Goal: Entertainment & Leisure: Consume media (video, audio)

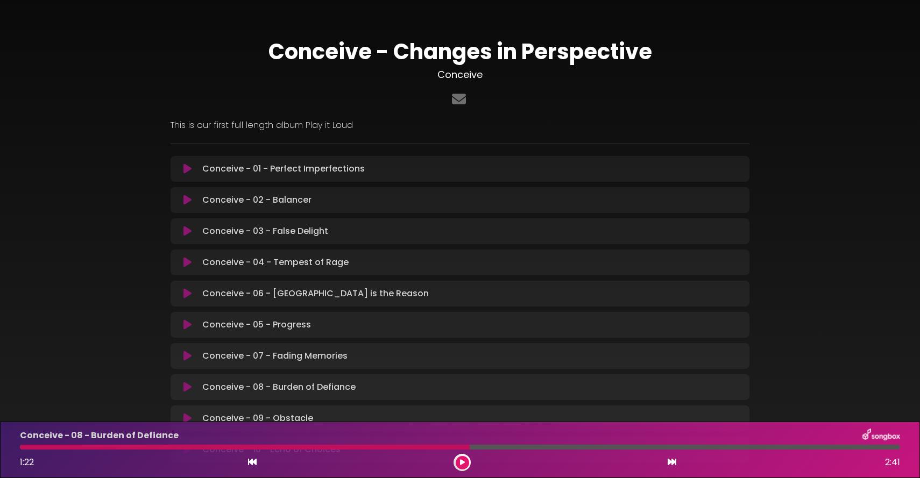
click at [493, 161] on div "Conceive - 01 - Perfect Imperfections Loading Track... Name Email" at bounding box center [460, 169] width 579 height 26
click at [493, 164] on div "Conceive - 01 - Perfect Imperfections Loading Track..." at bounding box center [470, 168] width 545 height 13
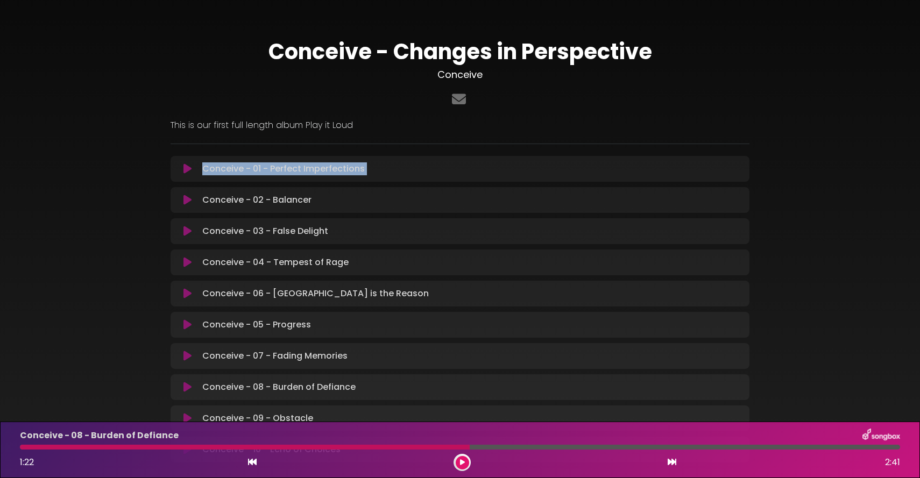
click at [183, 166] on icon at bounding box center [187, 169] width 8 height 11
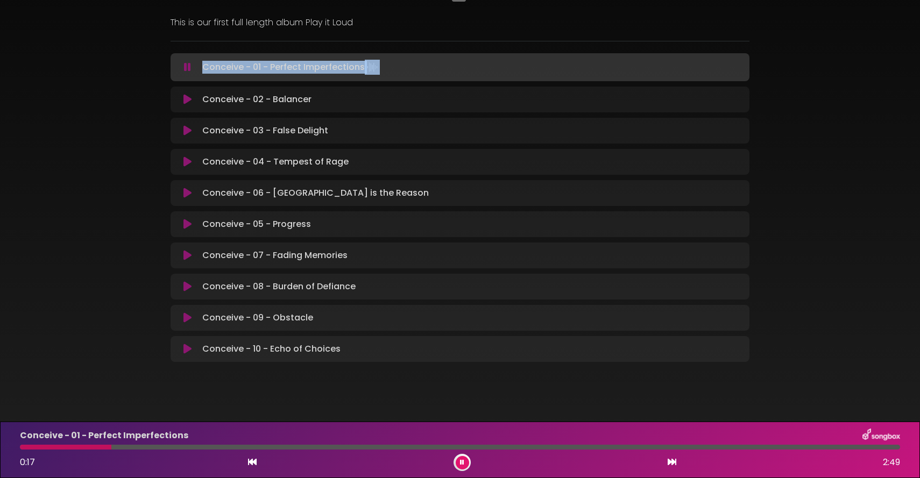
scroll to position [105, 0]
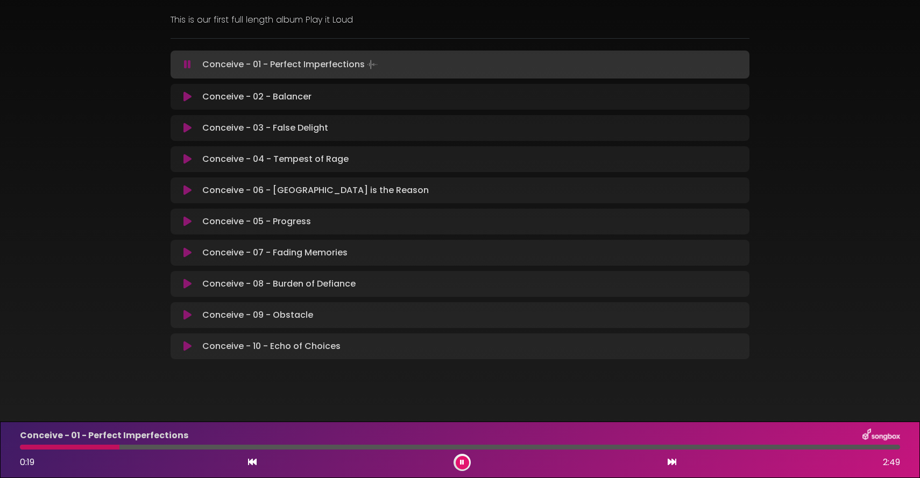
click at [834, 301] on div "Conceive - Changes in Perspective Conceive" at bounding box center [460, 142] width 920 height 470
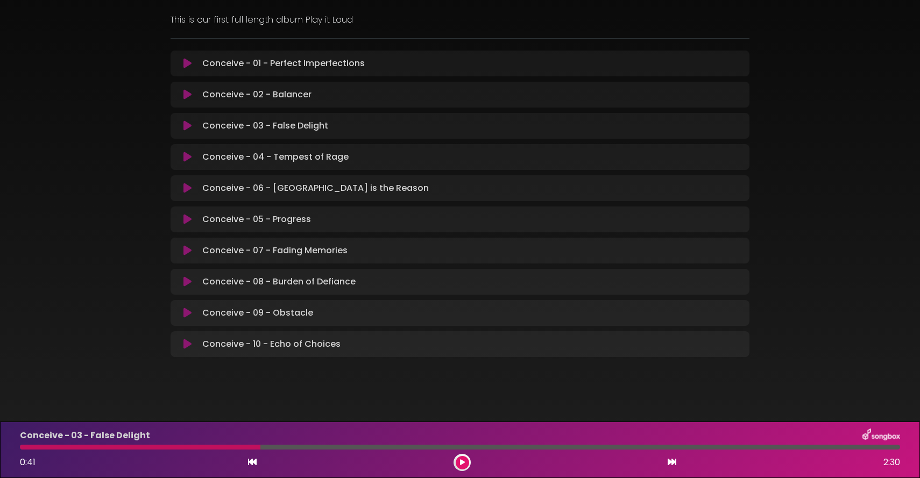
scroll to position [109, 0]
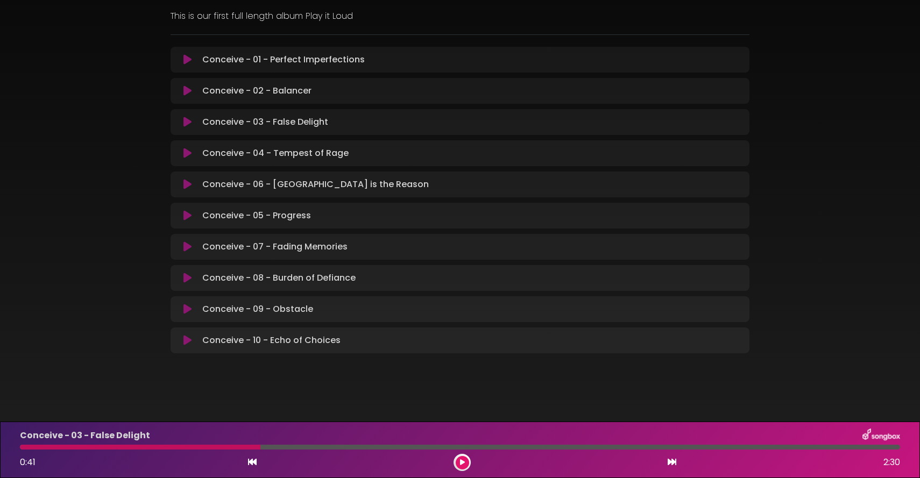
click at [535, 61] on div "Conceive - 01 - Perfect Imperfections Loading Track..." at bounding box center [470, 59] width 545 height 13
click at [187, 60] on icon at bounding box center [187, 59] width 8 height 11
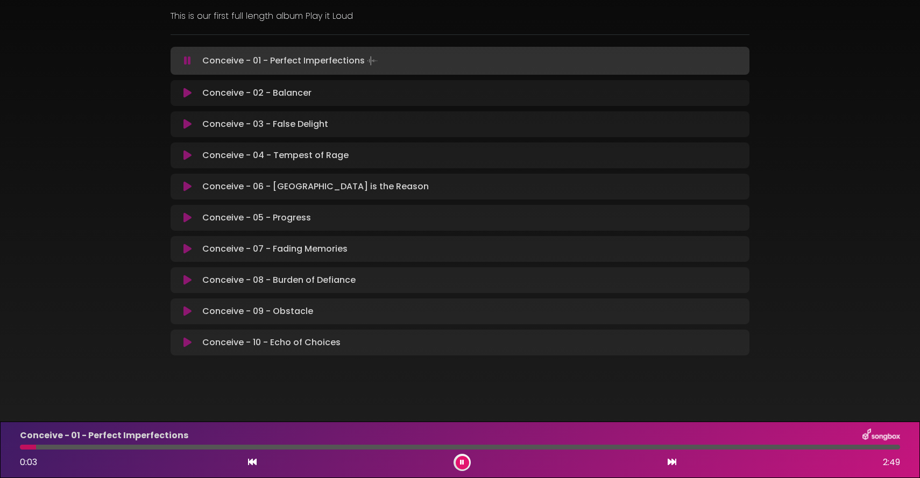
click at [180, 222] on button at bounding box center [187, 217] width 21 height 11
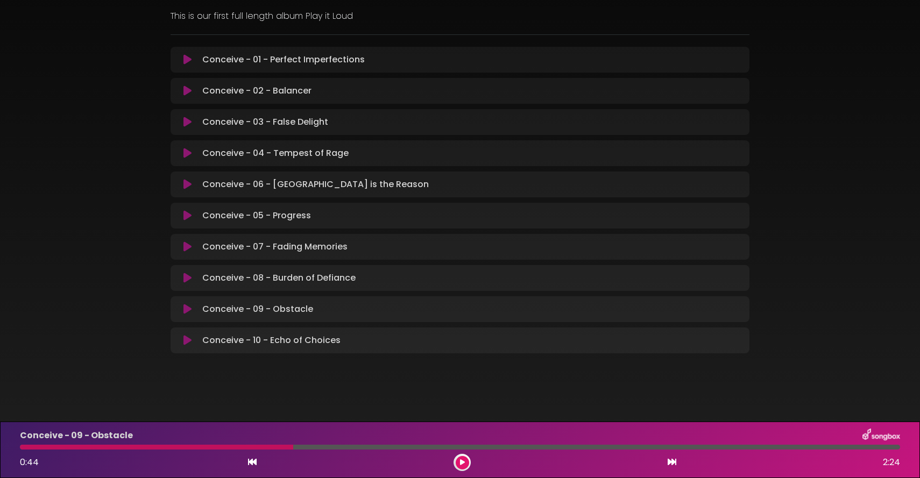
click at [468, 462] on button at bounding box center [462, 462] width 13 height 13
